Goal: Contribute content: Add original content to the website for others to see

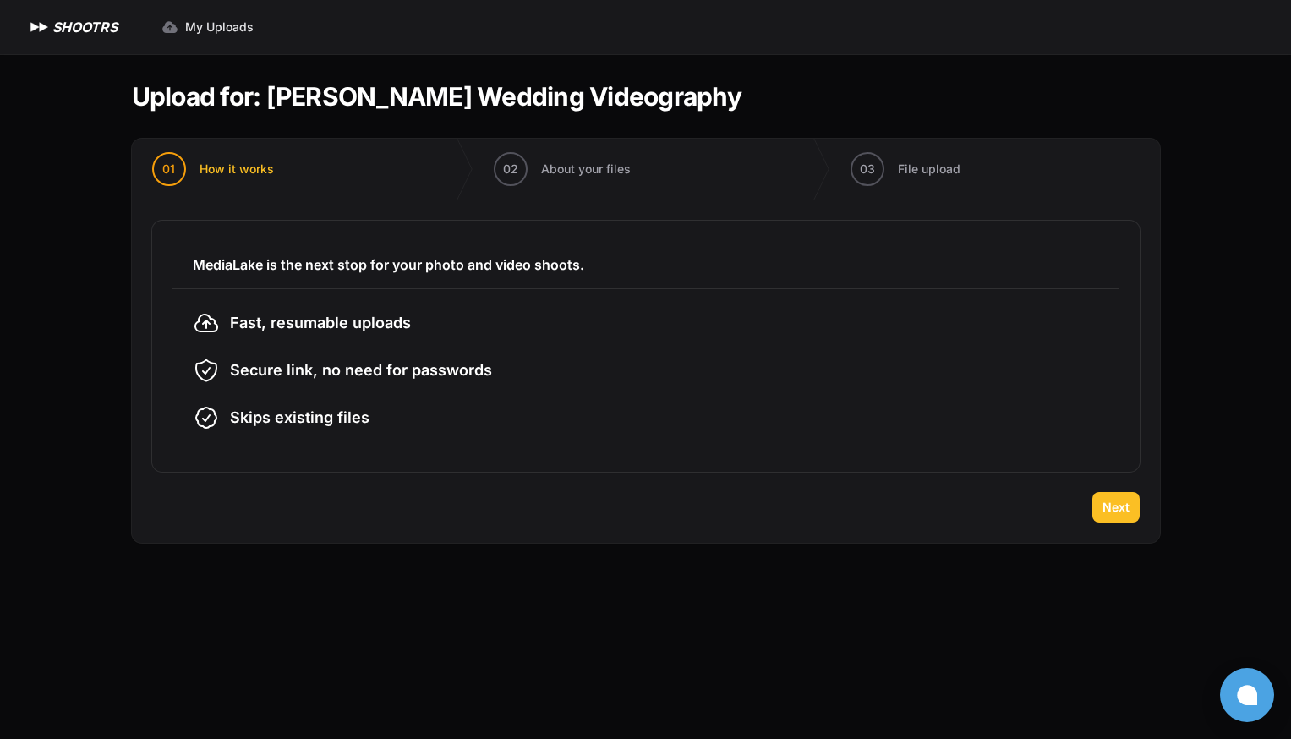
click at [1114, 500] on span "Next" at bounding box center [1116, 507] width 27 height 17
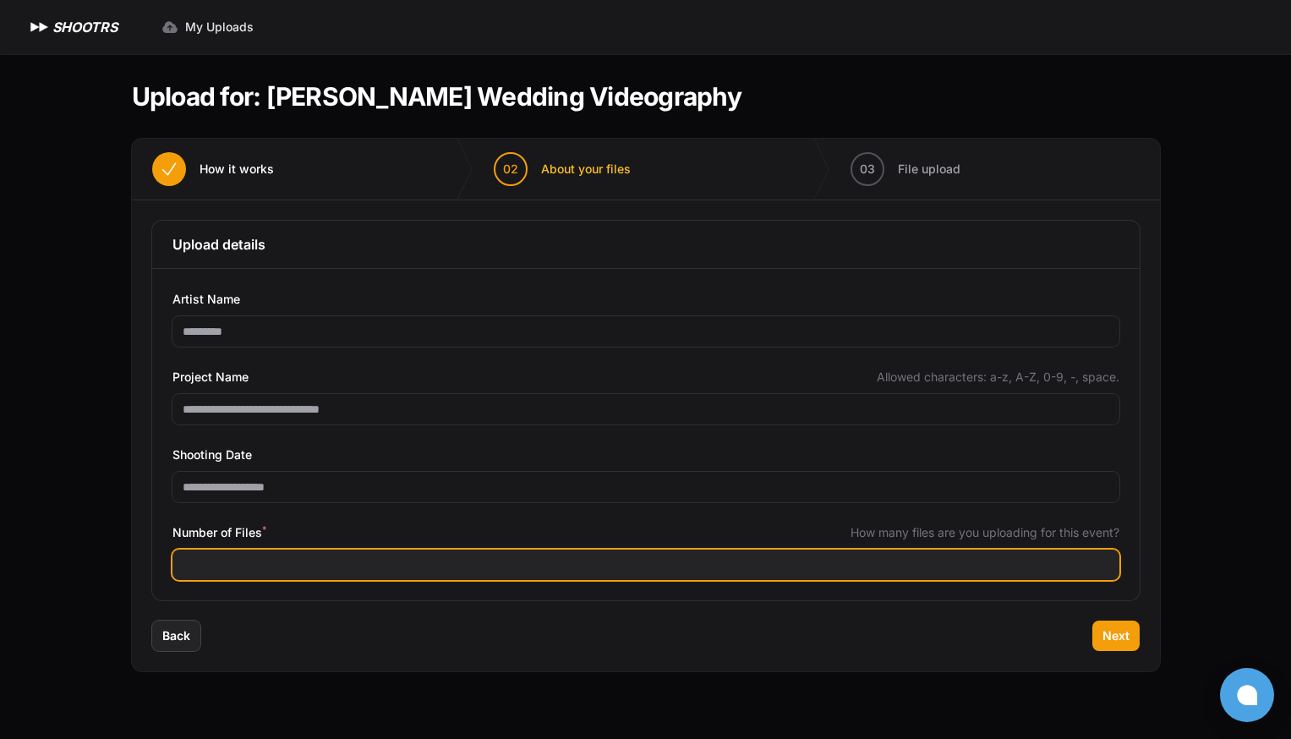
click at [589, 562] on input "Number of Files *" at bounding box center [646, 565] width 947 height 30
type input "***"
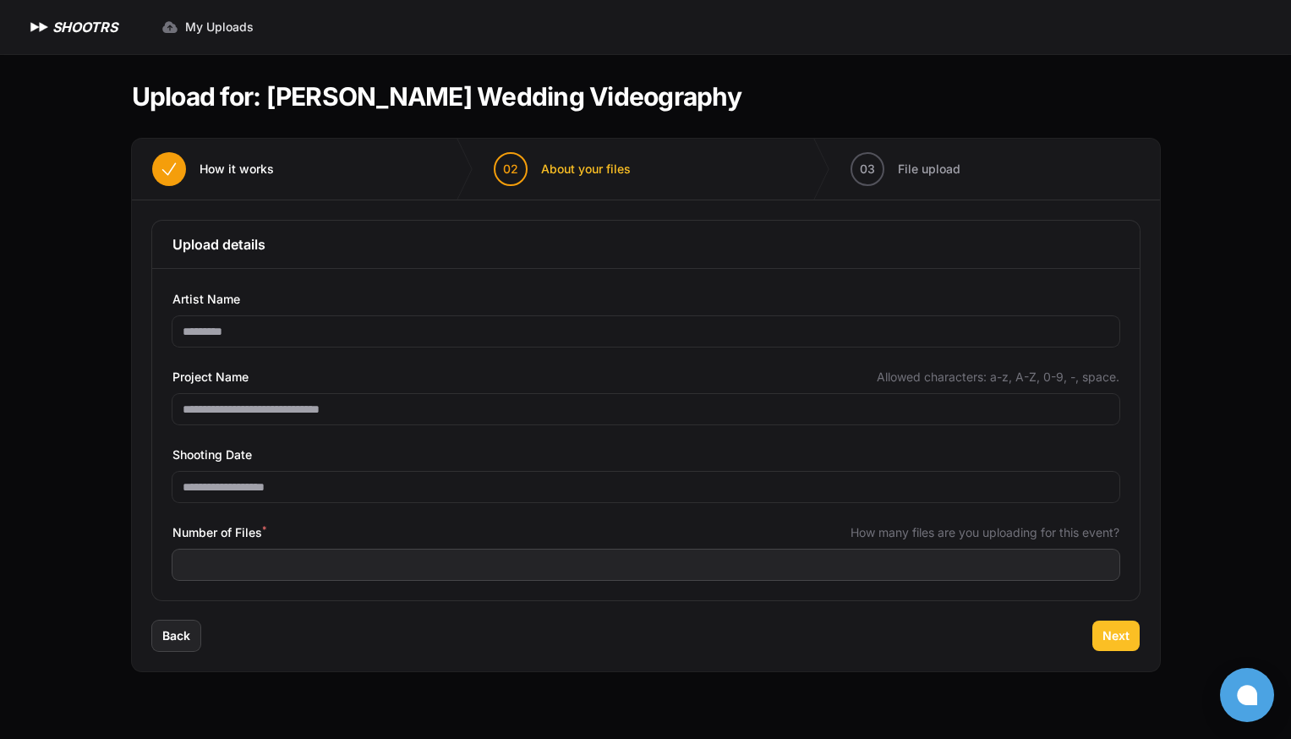
click at [1119, 632] on span "Next" at bounding box center [1116, 635] width 27 height 17
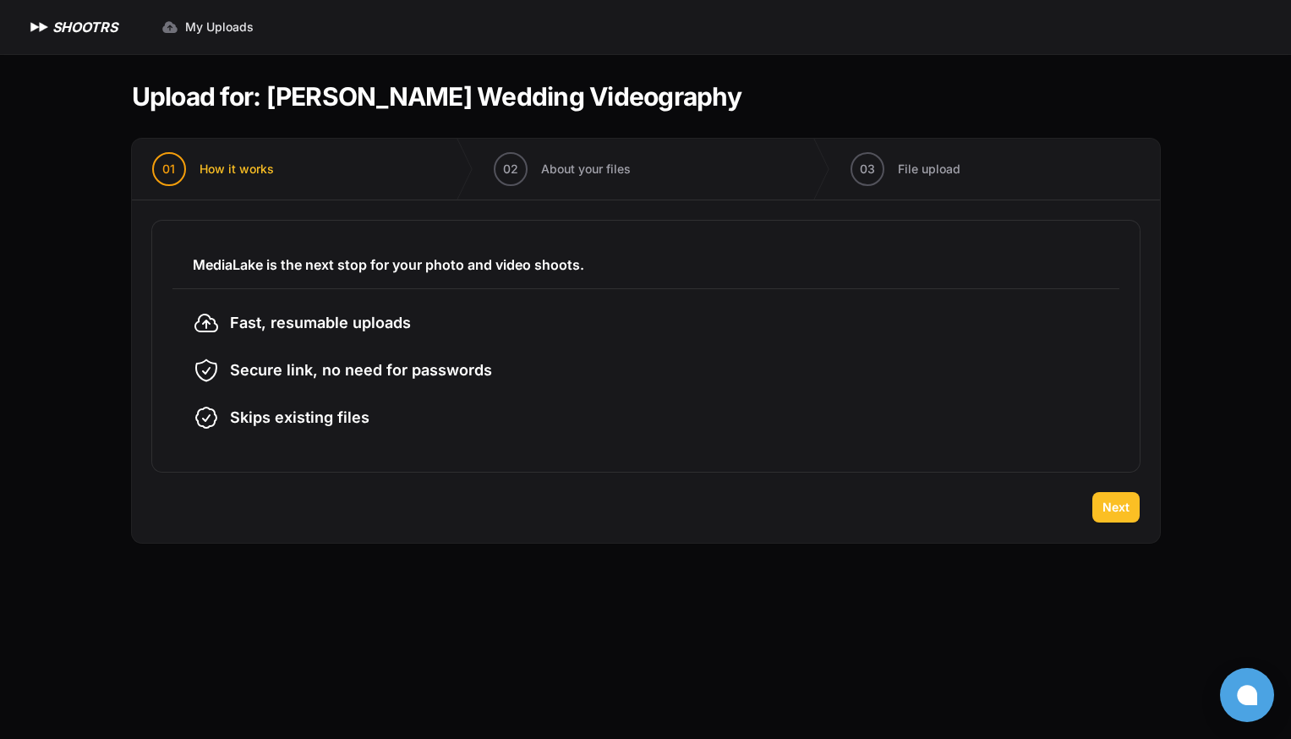
click at [1108, 500] on span "Next" at bounding box center [1116, 507] width 27 height 17
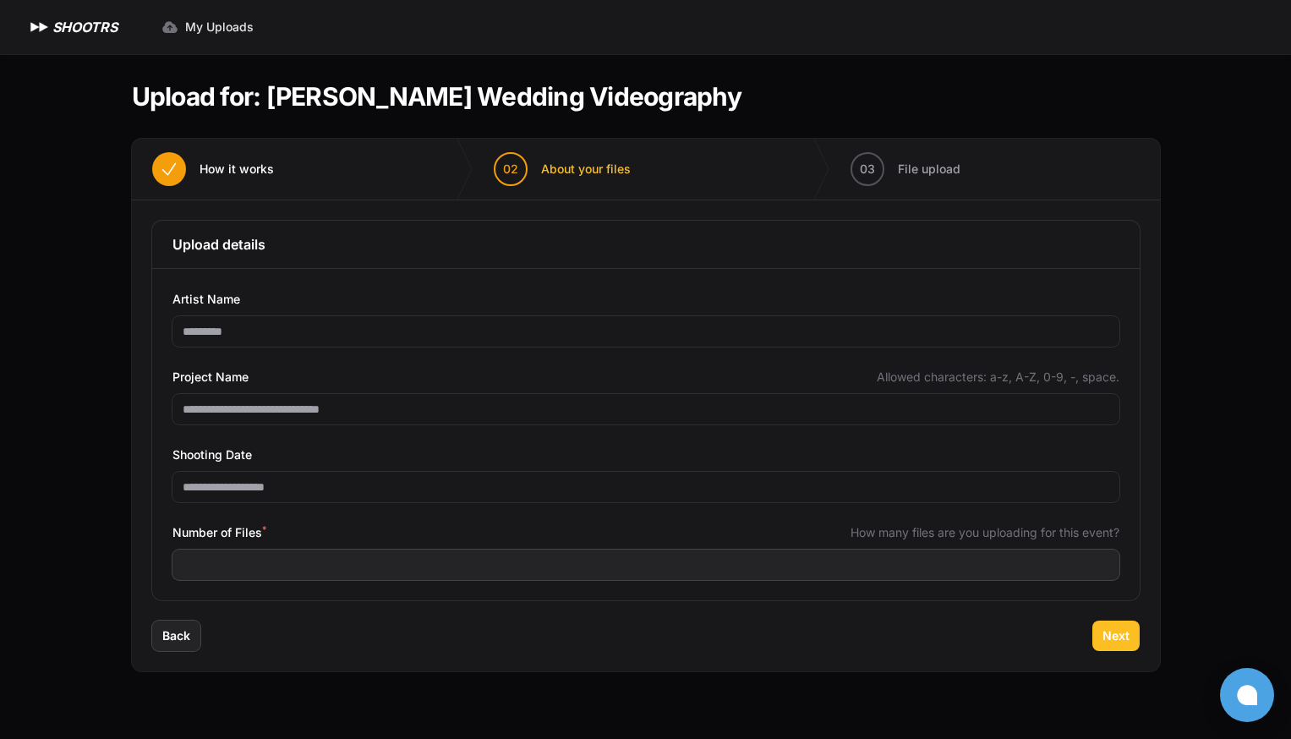
click at [1109, 638] on span "Next" at bounding box center [1116, 635] width 27 height 17
